Goal: Task Accomplishment & Management: Complete application form

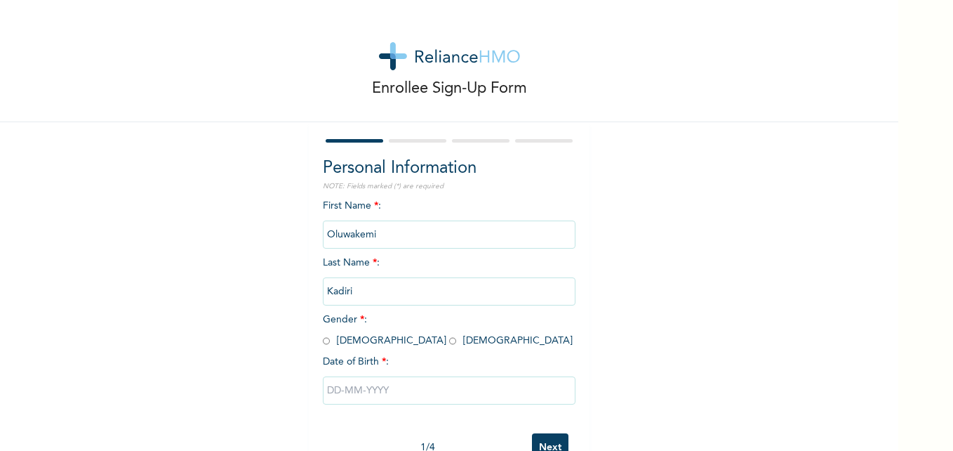
scroll to position [43, 0]
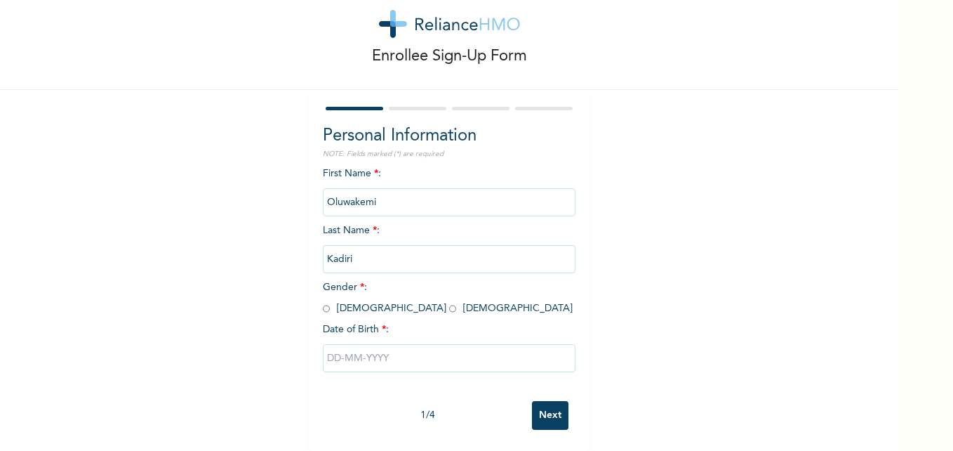
click at [449, 302] on input "radio" at bounding box center [452, 308] width 7 height 13
radio input "true"
click at [347, 348] on input "text" at bounding box center [449, 358] width 253 height 28
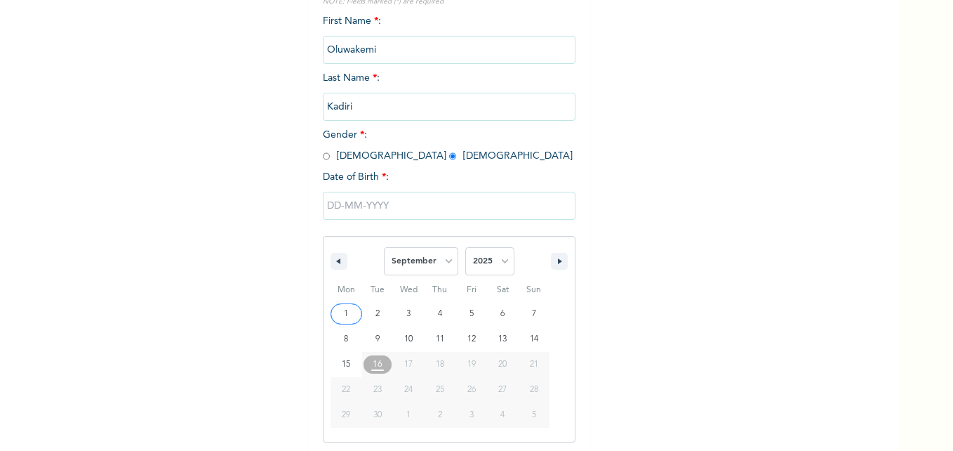
scroll to position [187, 0]
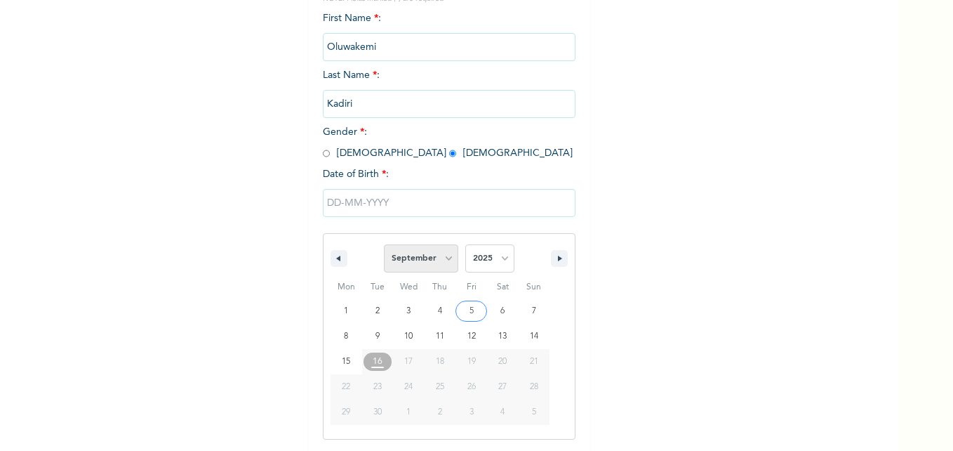
click at [443, 259] on select "January February March April May June July August September October November De…" at bounding box center [421, 258] width 74 height 28
select select "7"
click at [384, 245] on select "January February March April May June July August September October November De…" at bounding box center [421, 258] width 74 height 28
type input "[DATE]"
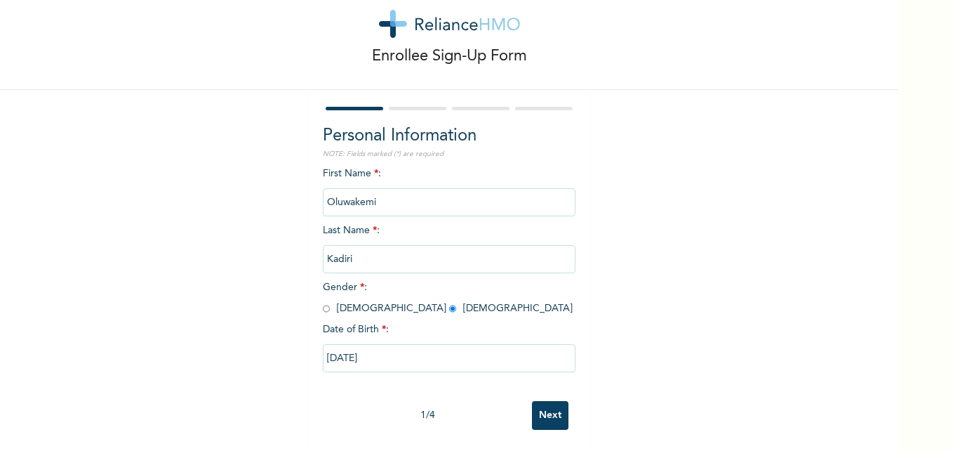
scroll to position [43, 0]
click at [375, 349] on input "[DATE]" at bounding box center [449, 358] width 253 height 28
select select "7"
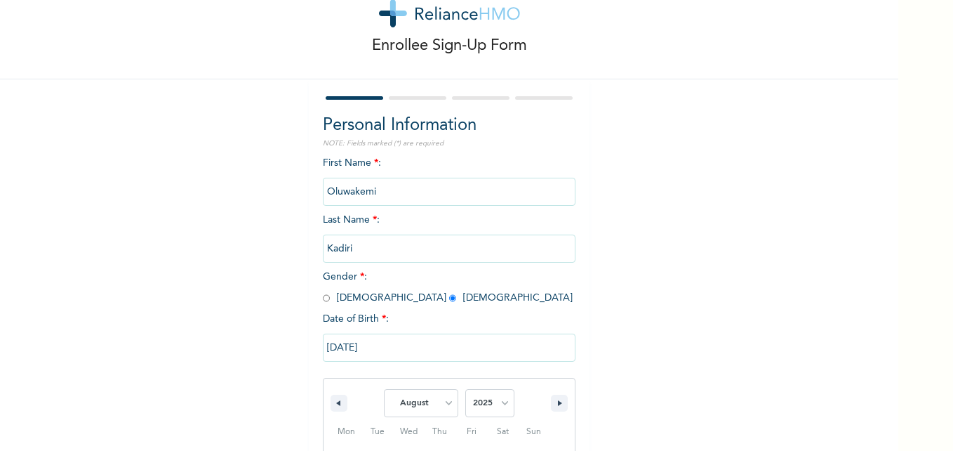
scroll to position [187, 0]
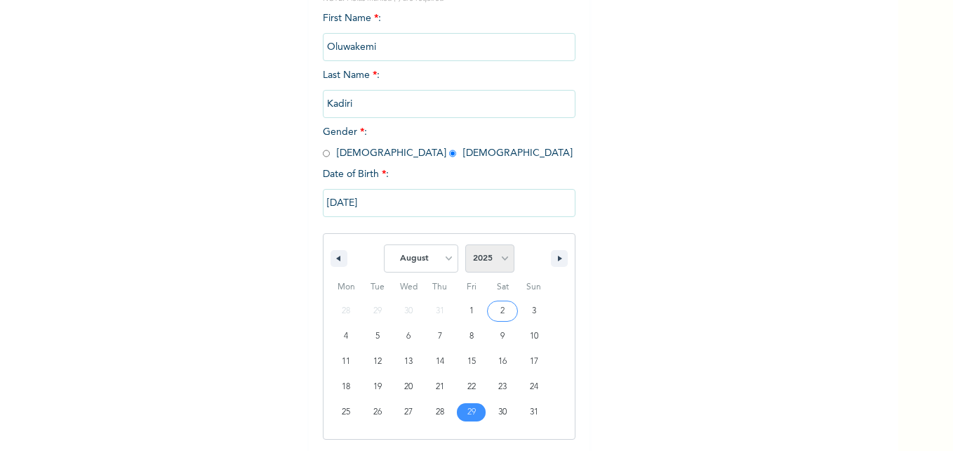
click at [494, 255] on select "2025 2024 2023 2022 2021 2020 2019 2018 2017 2016 2015 2014 2013 2012 2011 2010…" at bounding box center [489, 258] width 49 height 28
select select "1999"
click at [465, 245] on select "2025 2024 2023 2022 2021 2020 2019 2018 2017 2016 2015 2014 2013 2012 2011 2010…" at bounding box center [489, 258] width 49 height 28
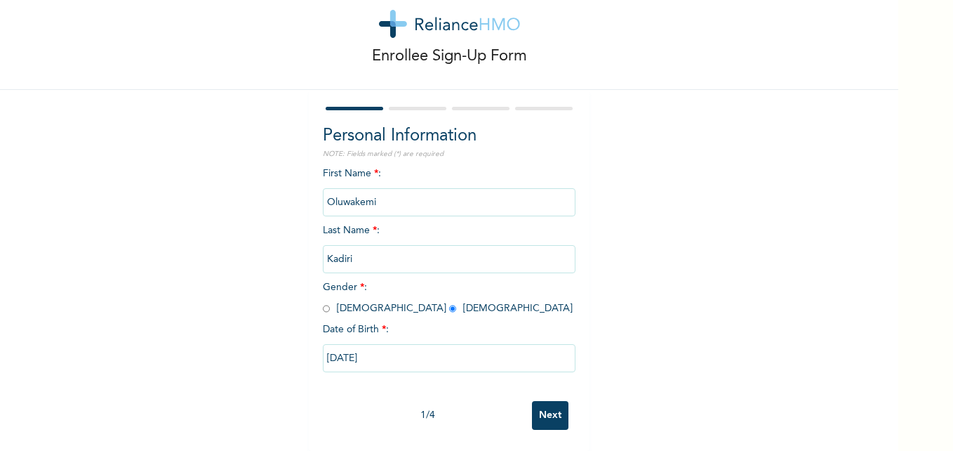
scroll to position [43, 0]
click at [551, 401] on input "Next" at bounding box center [550, 415] width 36 height 29
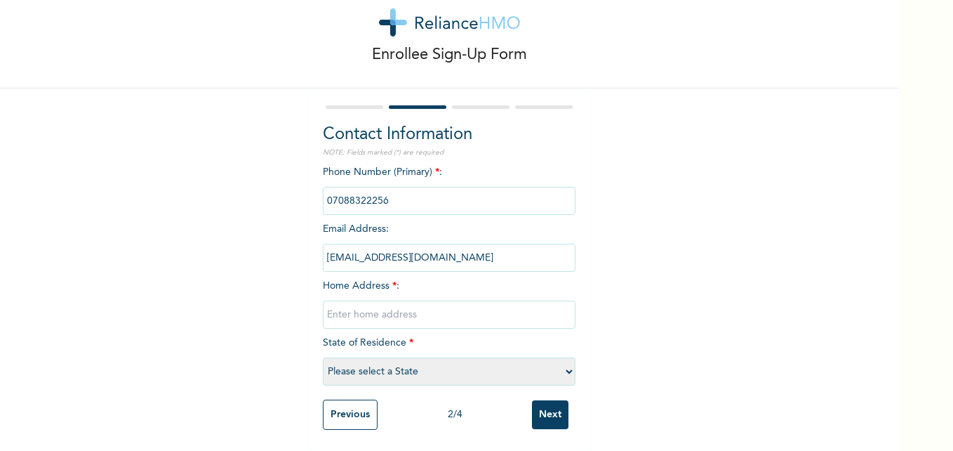
click at [349, 300] on input "text" at bounding box center [449, 314] width 253 height 28
type input "6,adeola avenue estate busstop, [GEOGRAPHIC_DATA] , [GEOGRAPHIC_DATA]. [GEOGRAP…"
click at [342, 360] on select "Please select a State [PERSON_NAME] (FCT) [PERSON_NAME] Ibom [GEOGRAPHIC_DATA] …" at bounding box center [449, 371] width 253 height 28
select select "25"
click at [323, 357] on select "Please select a State [PERSON_NAME] (FCT) [PERSON_NAME] Ibom [GEOGRAPHIC_DATA] …" at bounding box center [449, 371] width 253 height 28
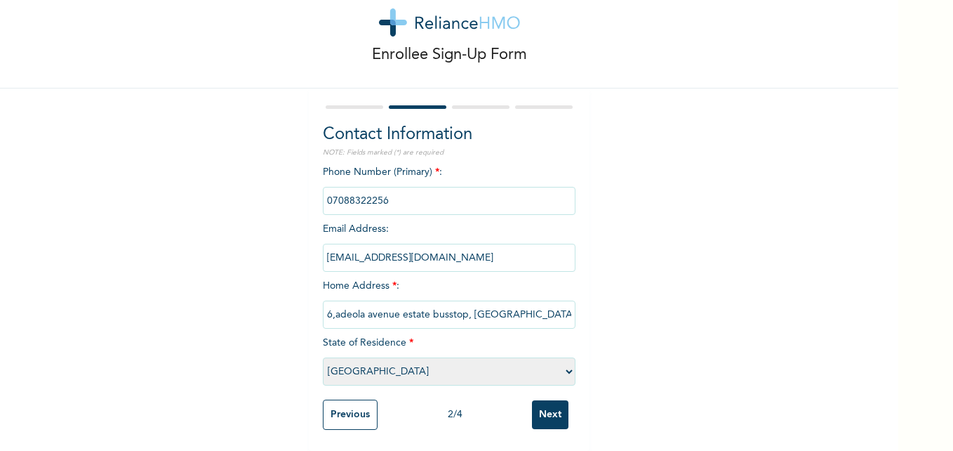
click at [543, 400] on input "Next" at bounding box center [550, 414] width 36 height 29
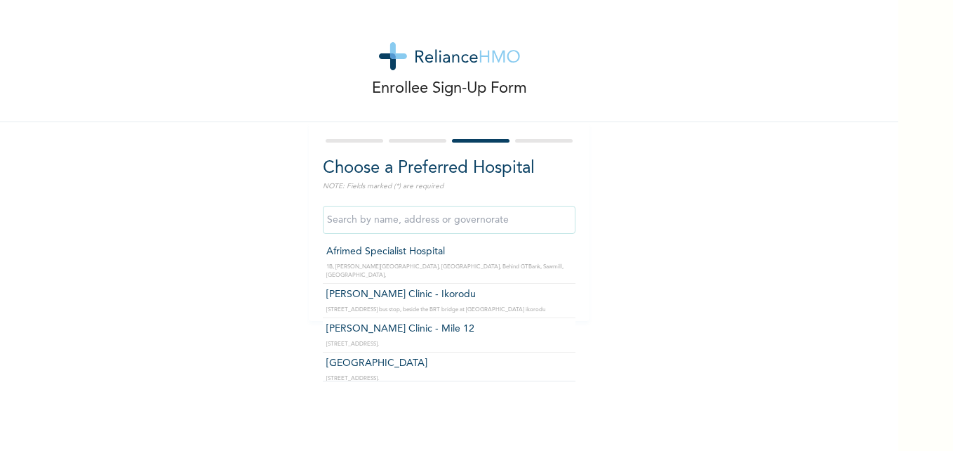
click at [417, 218] on input "text" at bounding box center [449, 220] width 253 height 28
type input "i"
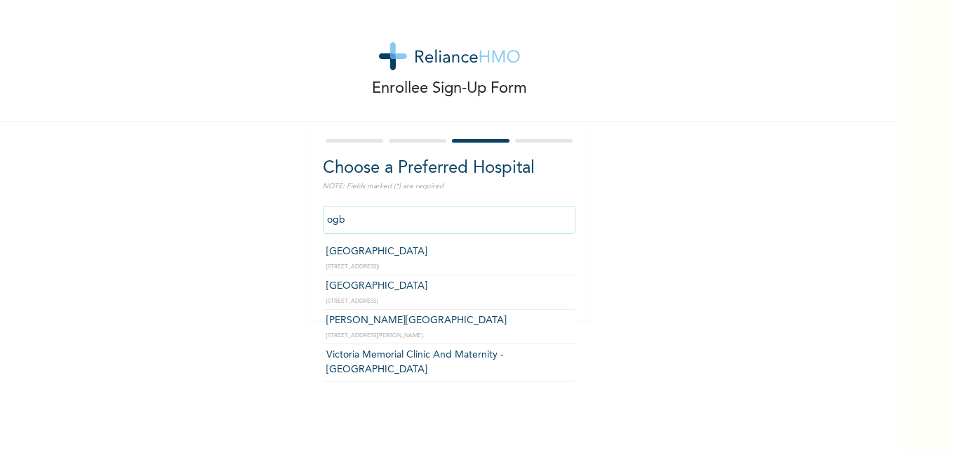
type input "ogba"
click input "Next" at bounding box center [550, 284] width 36 height 29
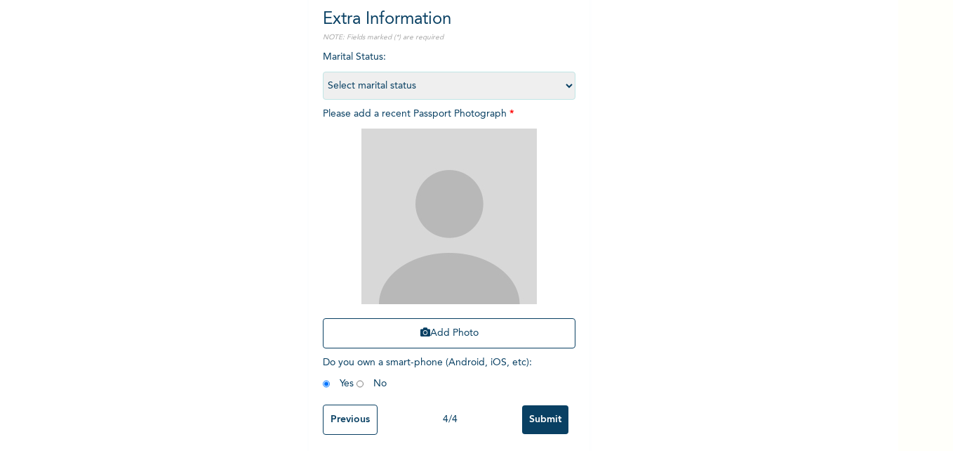
scroll to position [164, 0]
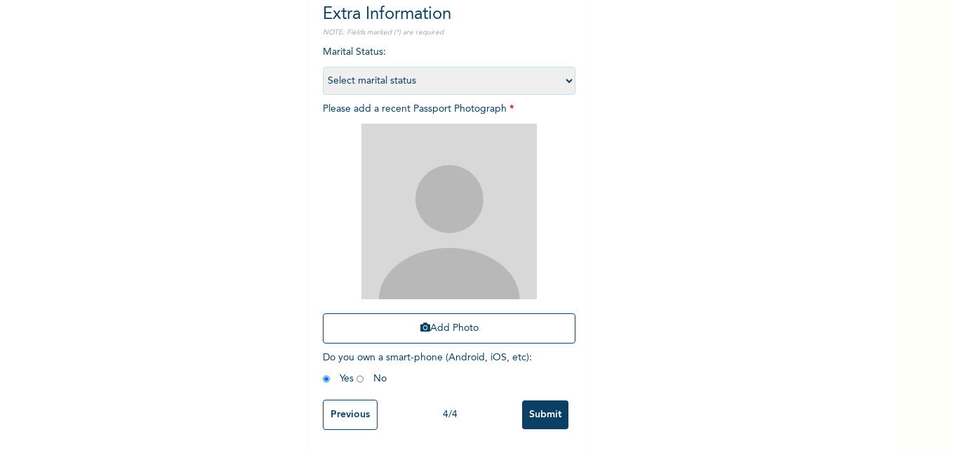
click at [355, 400] on input "Previous" at bounding box center [350, 414] width 55 height 30
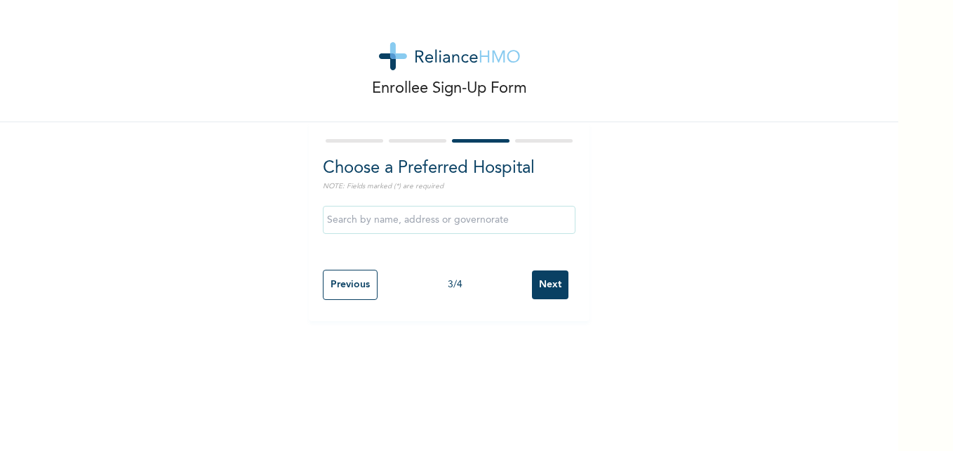
click at [392, 219] on input "text" at bounding box center [449, 220] width 253 height 28
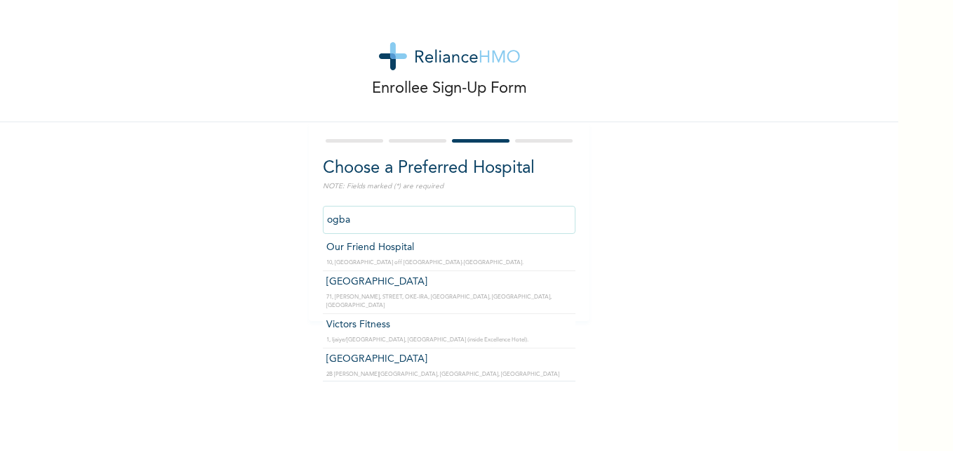
scroll to position [324, 0]
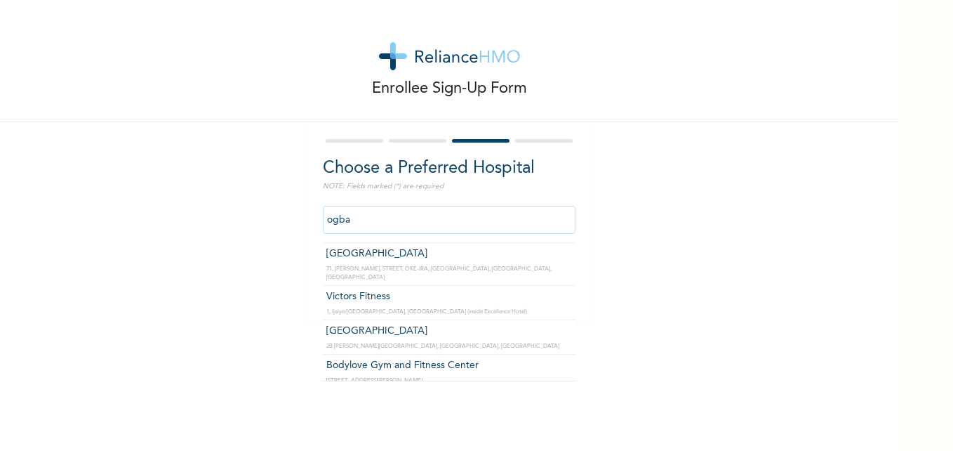
type input "[GEOGRAPHIC_DATA]"
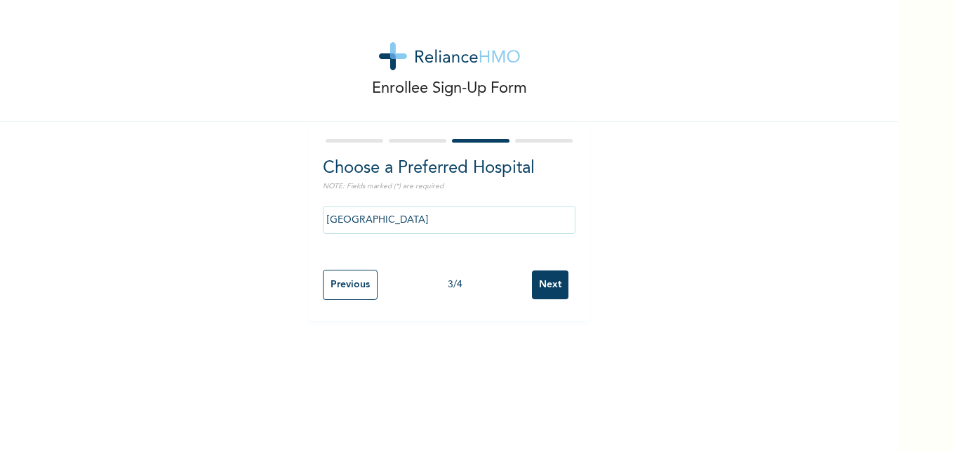
click at [535, 276] on input "Next" at bounding box center [550, 284] width 36 height 29
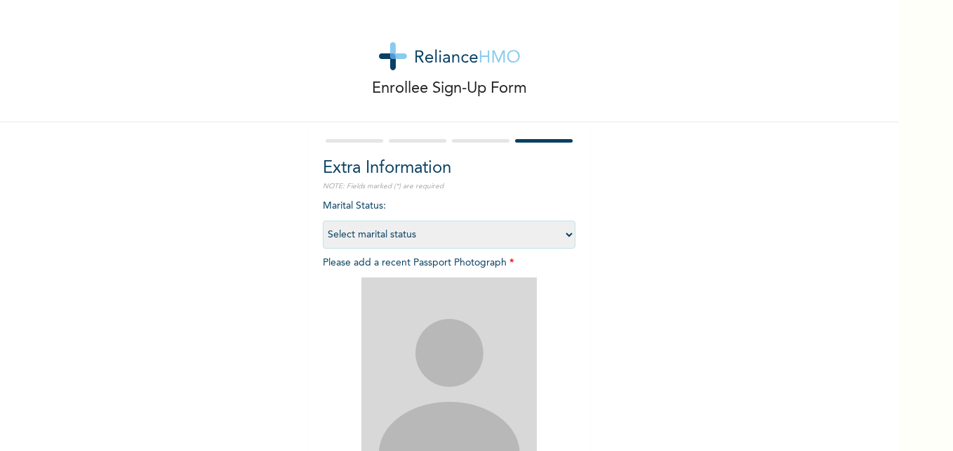
click at [405, 231] on select "Select marital status [DEMOGRAPHIC_DATA] Married [DEMOGRAPHIC_DATA] Widow/[DEMO…" at bounding box center [449, 234] width 253 height 28
select select "1"
click at [323, 220] on select "Select marital status [DEMOGRAPHIC_DATA] Married [DEMOGRAPHIC_DATA] Widow/[DEMO…" at bounding box center [449, 234] width 253 height 28
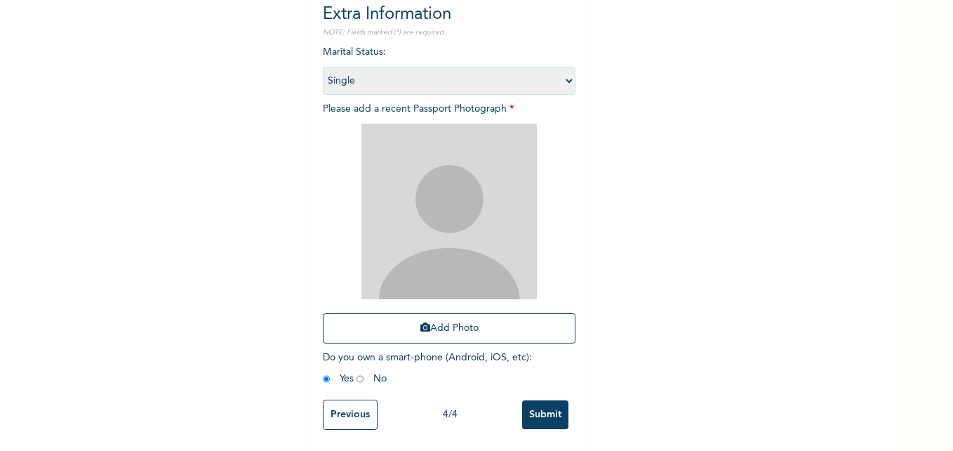
click at [543, 402] on input "Submit" at bounding box center [545, 414] width 46 height 29
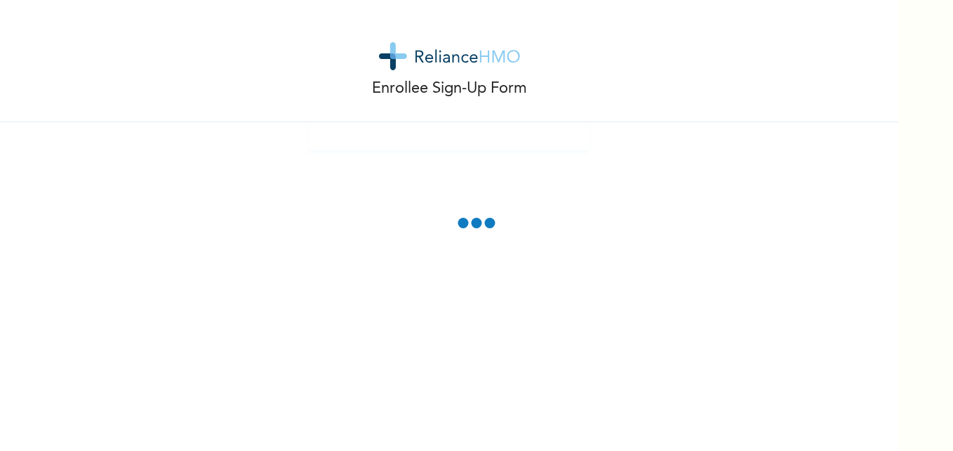
scroll to position [86, 0]
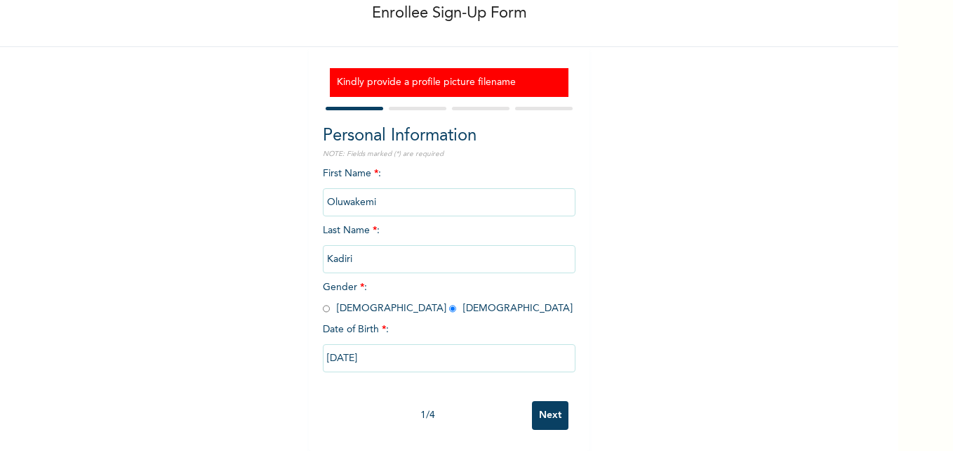
click at [543, 402] on input "Next" at bounding box center [550, 415] width 36 height 29
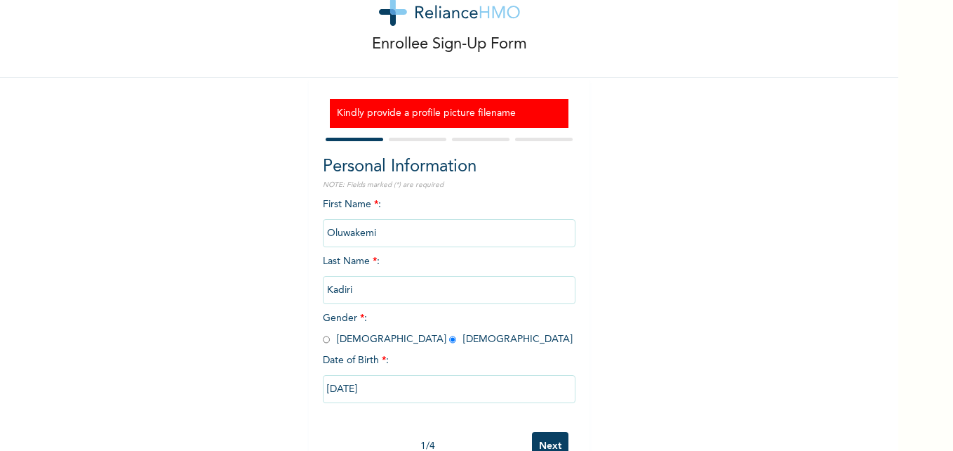
select select "25"
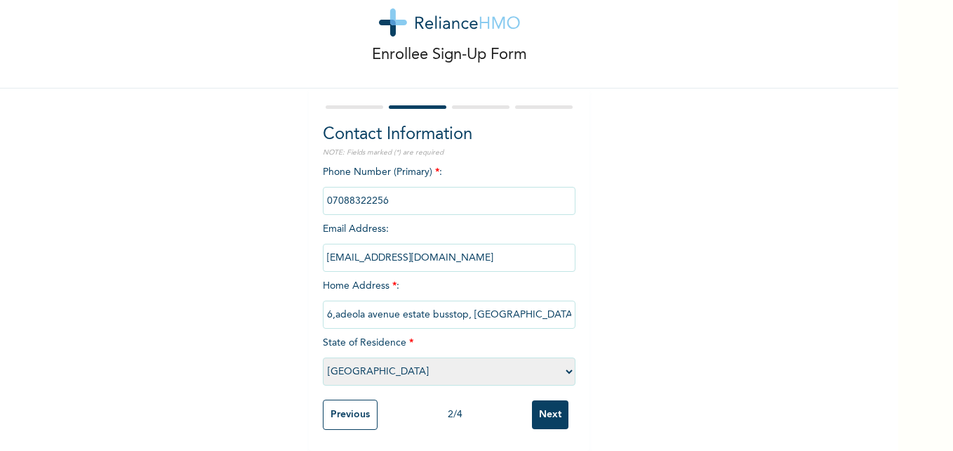
click at [543, 402] on input "Next" at bounding box center [550, 414] width 36 height 29
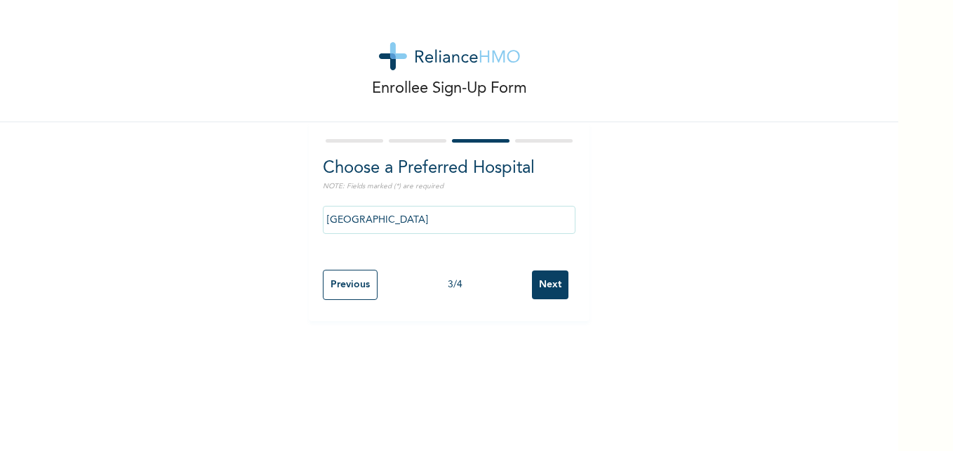
scroll to position [0, 0]
click at [543, 284] on input "Next" at bounding box center [550, 284] width 36 height 29
select select "1"
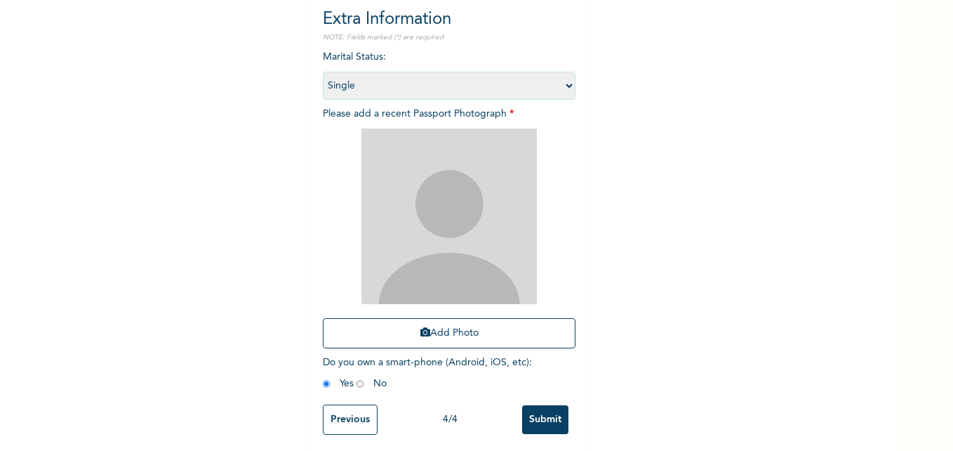
scroll to position [164, 0]
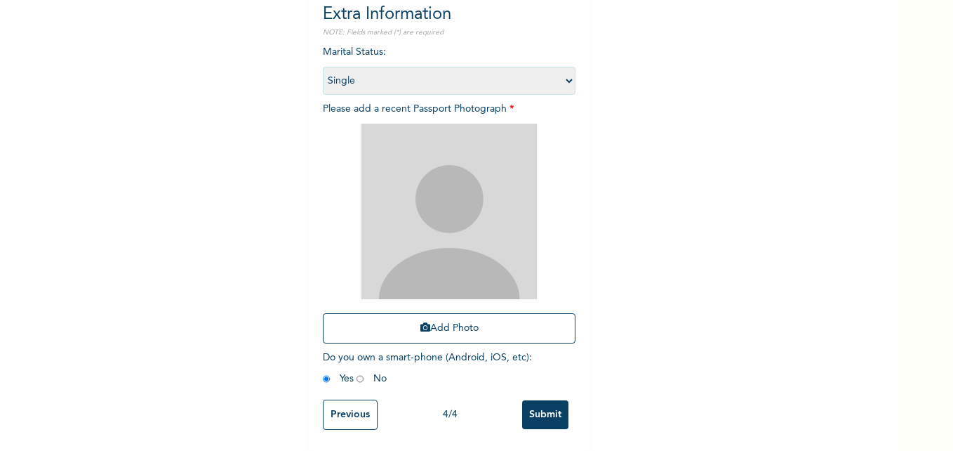
click at [542, 401] on input "Submit" at bounding box center [545, 414] width 46 height 29
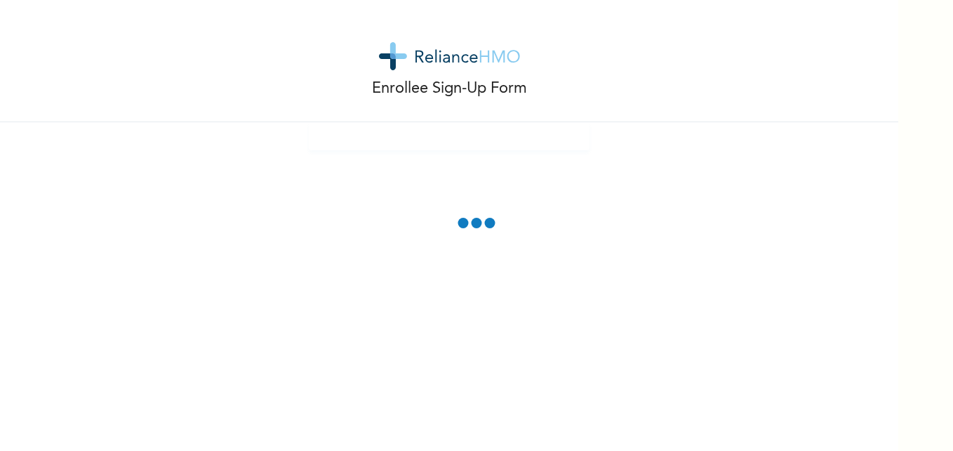
scroll to position [86, 0]
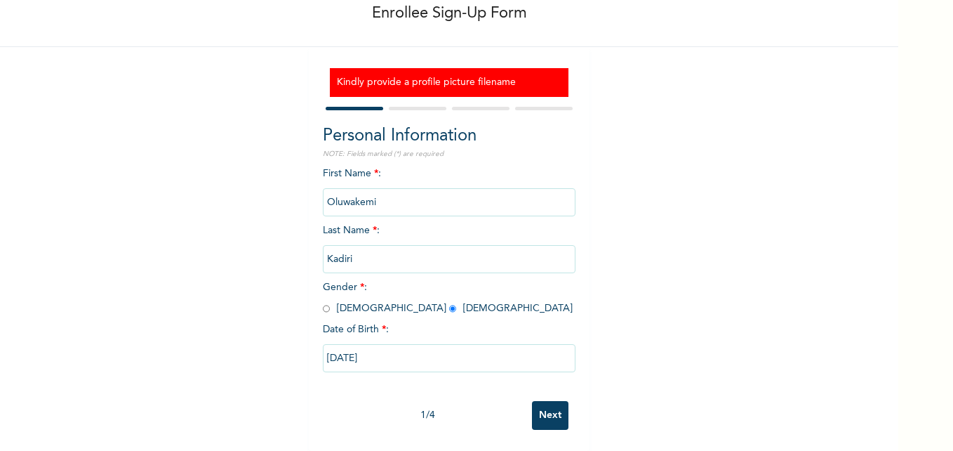
click at [551, 403] on input "Next" at bounding box center [550, 415] width 36 height 29
select select "25"
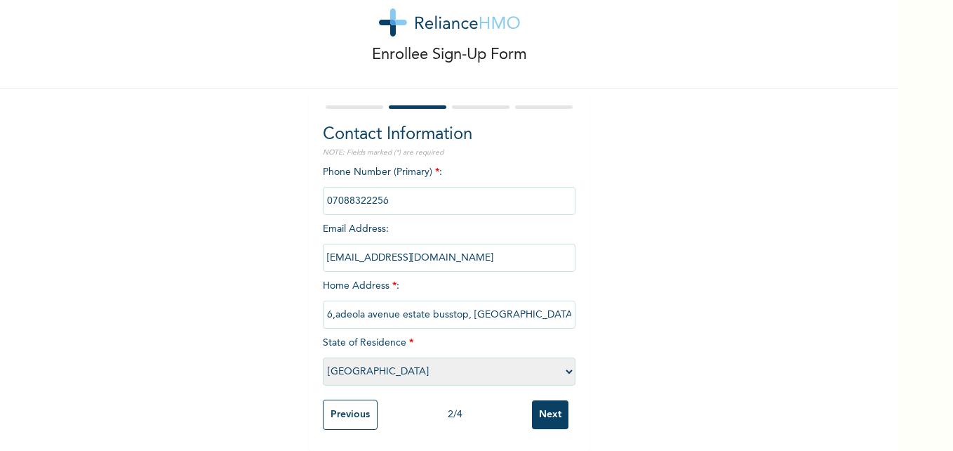
scroll to position [44, 0]
click at [551, 403] on input "Next" at bounding box center [550, 414] width 36 height 29
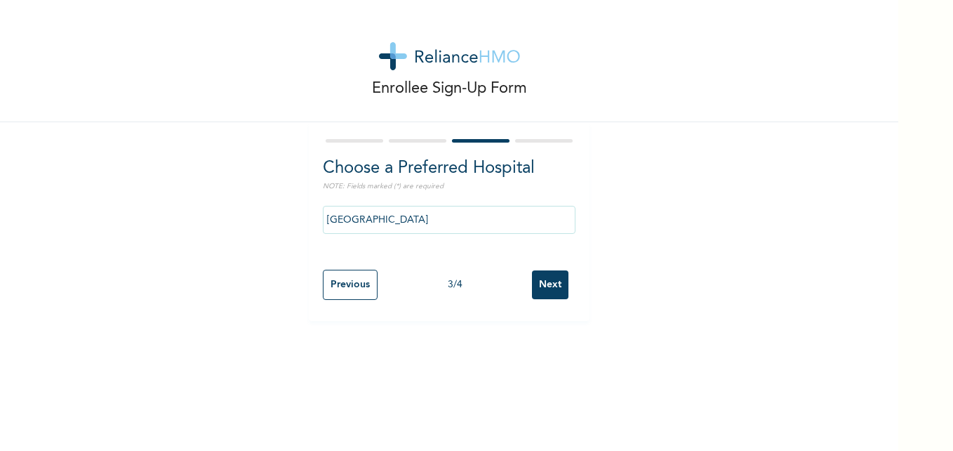
scroll to position [0, 0]
click at [933, 232] on div "Enrollee Sign-Up Form Choose a Preferred Hospital NOTE: Fields marked (*) are r…" at bounding box center [476, 225] width 953 height 451
click at [549, 277] on input "Next" at bounding box center [550, 284] width 36 height 29
select select "1"
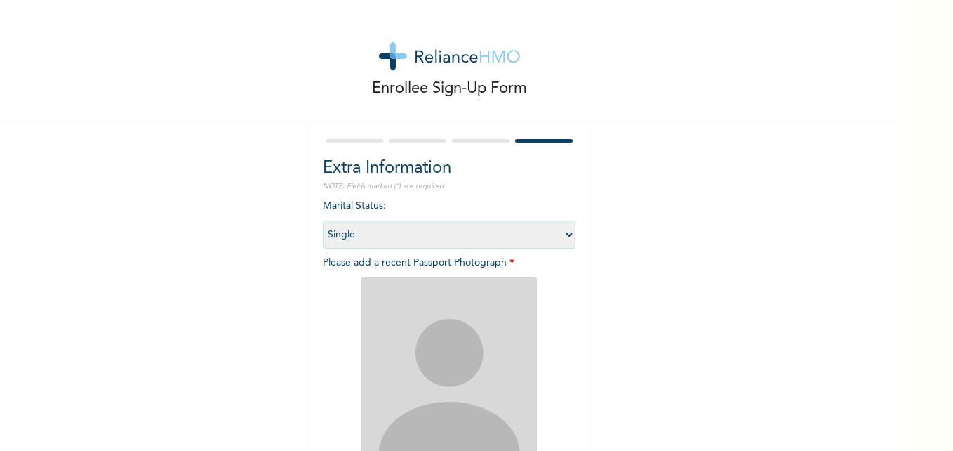
scroll to position [164, 0]
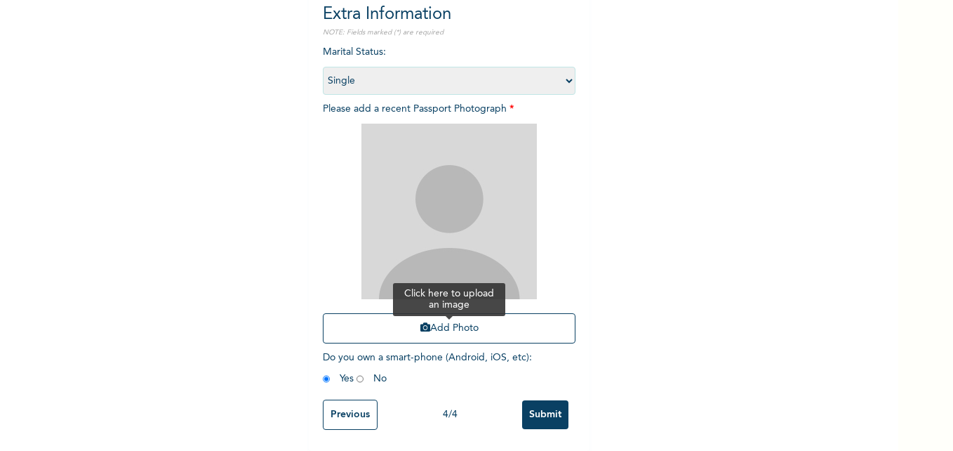
click at [439, 316] on button "Add Photo" at bounding box center [449, 328] width 253 height 30
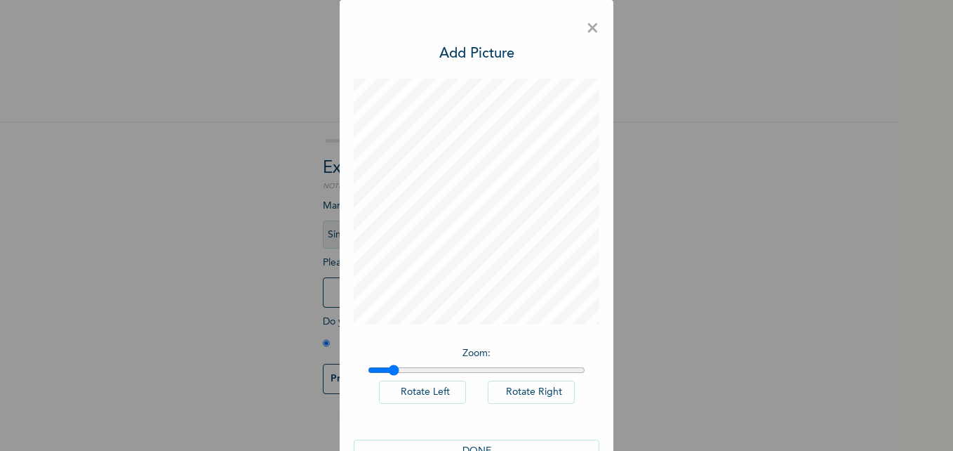
click at [389, 367] on input "range" at bounding box center [477, 369] width 218 height 11
type input "1.04"
click at [375, 370] on input "range" at bounding box center [477, 369] width 218 height 11
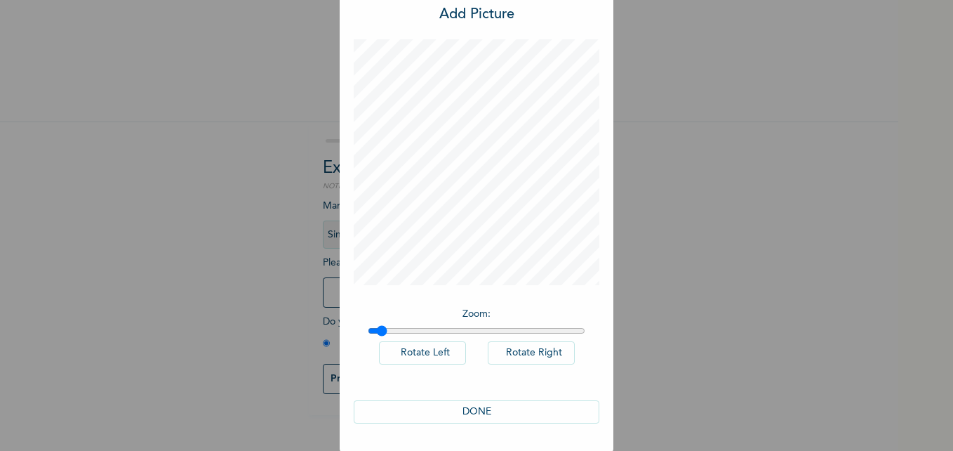
click at [500, 413] on button "DONE" at bounding box center [477, 411] width 246 height 23
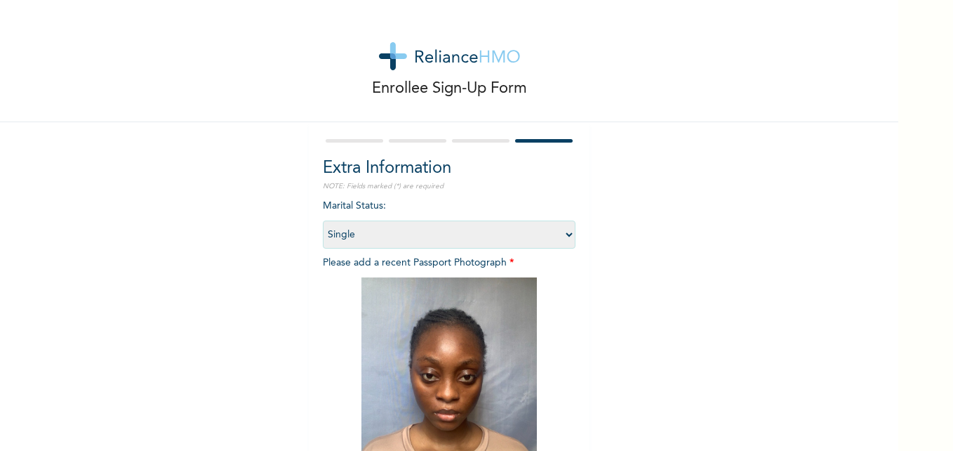
scroll to position [164, 0]
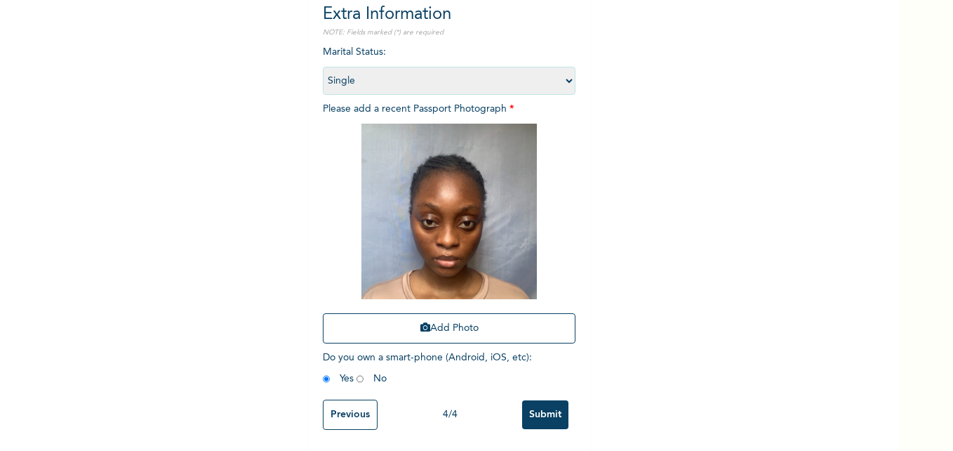
click at [535, 401] on input "Submit" at bounding box center [545, 414] width 46 height 29
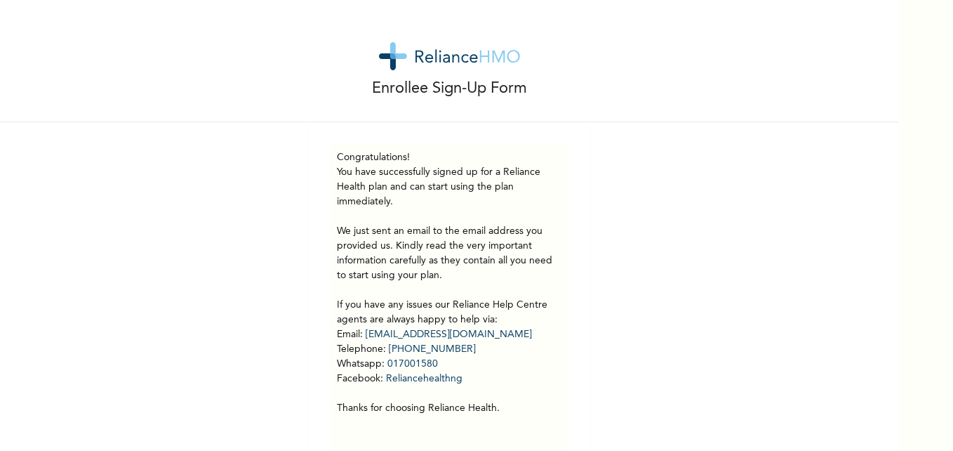
scroll to position [33, 0]
